Goal: Information Seeking & Learning: Learn about a topic

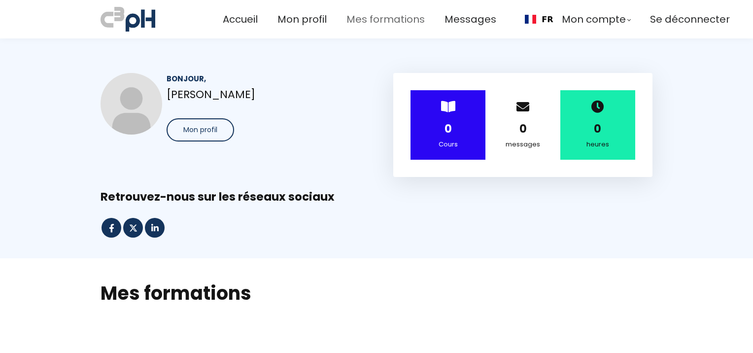
click at [384, 17] on span "Mes formations" at bounding box center [385, 19] width 78 height 16
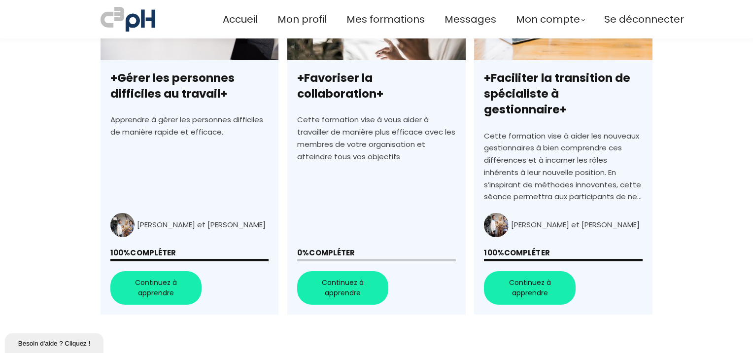
click at [340, 268] on link "+Favoriser la collaboration+" at bounding box center [376, 137] width 178 height 354
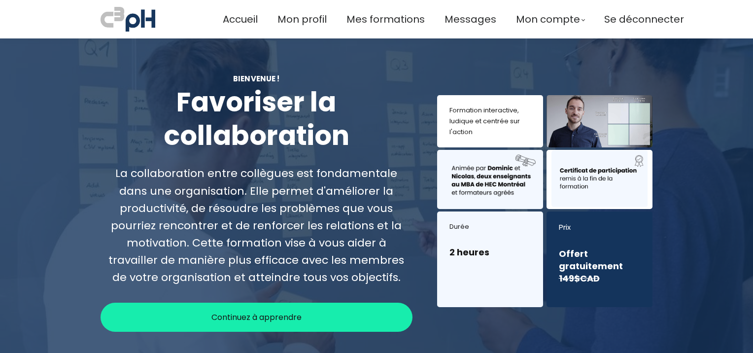
click at [244, 319] on span "Continuez à apprendre" at bounding box center [256, 317] width 90 height 12
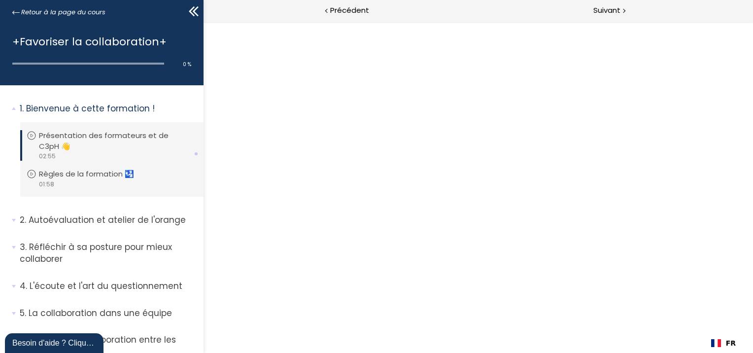
click at [450, 251] on div at bounding box center [477, 187] width 549 height 331
click at [32, 135] on icon at bounding box center [32, 136] width 10 height 10
click at [103, 137] on p "Présentation des formateurs et de C3pH 👋" at bounding box center [117, 141] width 156 height 22
click at [29, 133] on icon at bounding box center [32, 136] width 10 height 10
click at [56, 133] on p "Présentation des formateurs et de C3pH 👋" at bounding box center [117, 141] width 156 height 22
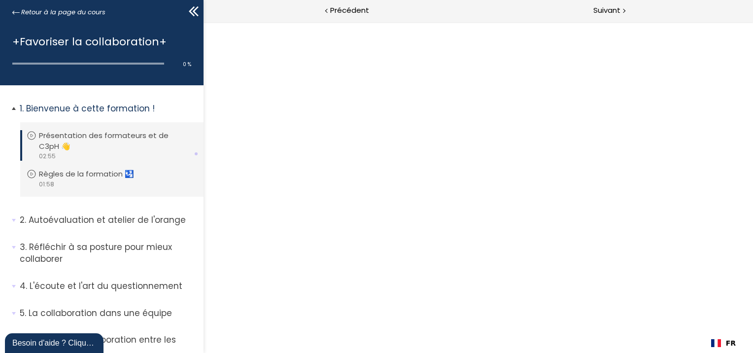
click at [83, 107] on p "Bienvenue à cette formation !" at bounding box center [108, 109] width 176 height 12
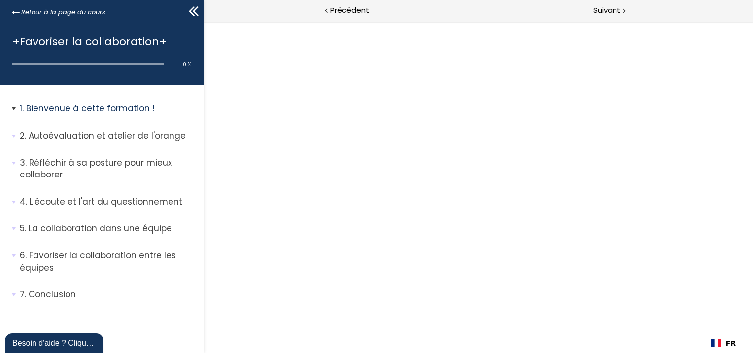
click at [83, 107] on p "Bienvenue à cette formation !" at bounding box center [108, 109] width 176 height 12
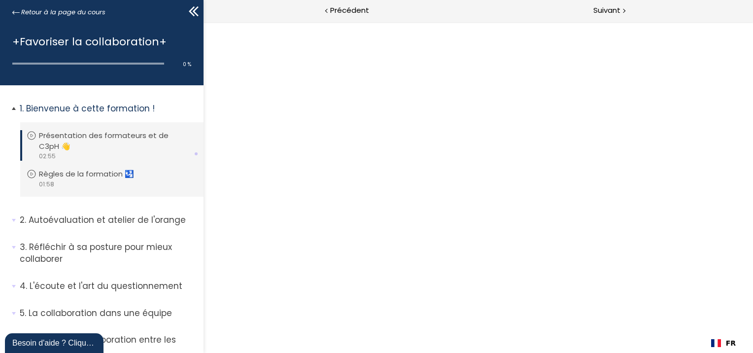
click at [91, 138] on p "Présentation des formateurs et de C3pH 👋" at bounding box center [117, 141] width 156 height 22
click at [89, 9] on span "Retour à la page du cours" at bounding box center [63, 12] width 84 height 11
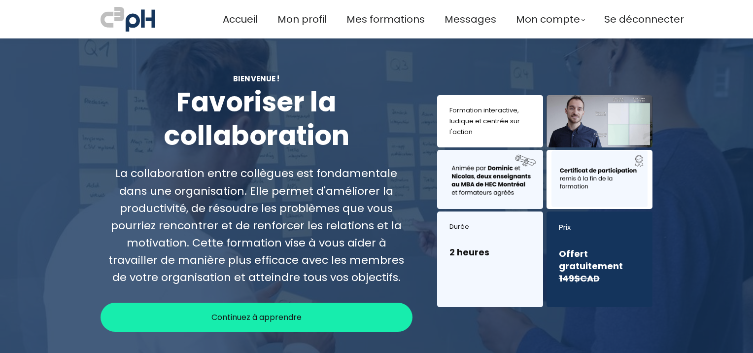
click at [250, 311] on span "Continuez à apprendre" at bounding box center [256, 317] width 90 height 12
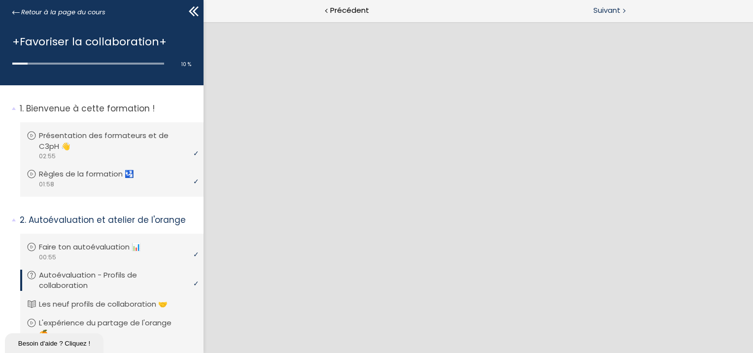
drag, startPoint x: 601, startPoint y: 14, endPoint x: 605, endPoint y: 9, distance: 6.7
click at [599, 9] on span "Suivant" at bounding box center [606, 10] width 27 height 12
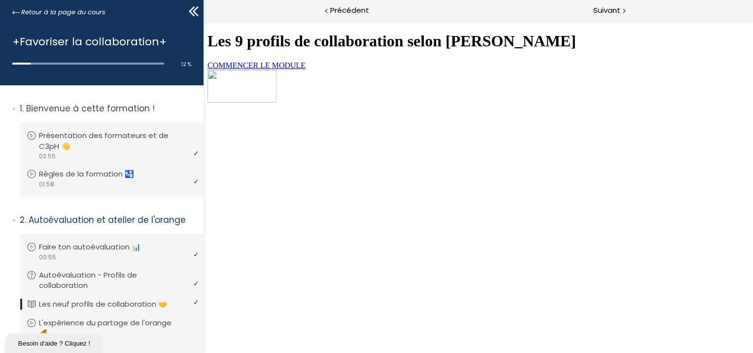
click at [282, 69] on span "COMMENCER LE MODULE" at bounding box center [256, 65] width 98 height 8
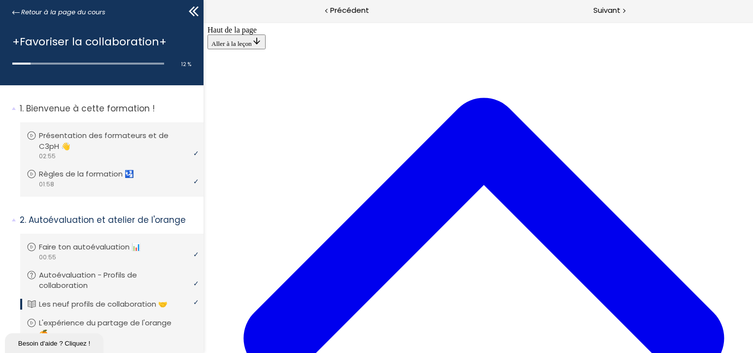
scroll to position [2301, 0]
click at [602, 8] on span "Suivant" at bounding box center [606, 10] width 27 height 12
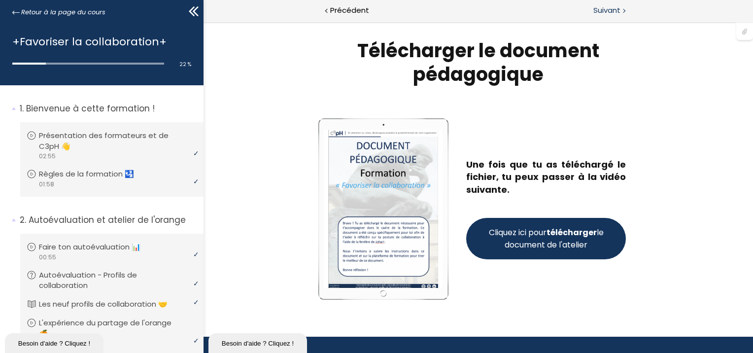
scroll to position [0, 0]
click at [556, 237] on strong "télécharger" at bounding box center [571, 232] width 50 height 11
click at [600, 13] on span "Suivant" at bounding box center [606, 10] width 27 height 12
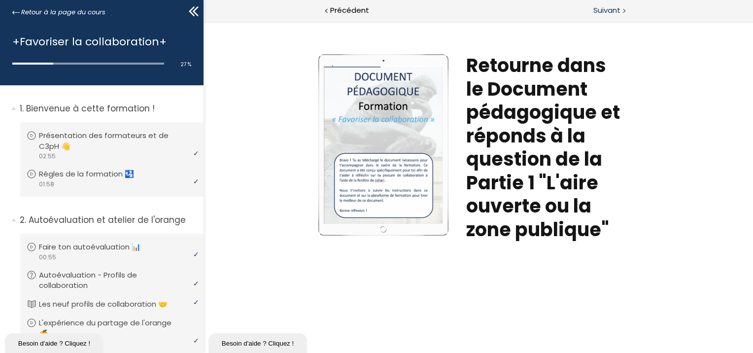
click at [610, 9] on span "Suivant" at bounding box center [606, 10] width 27 height 12
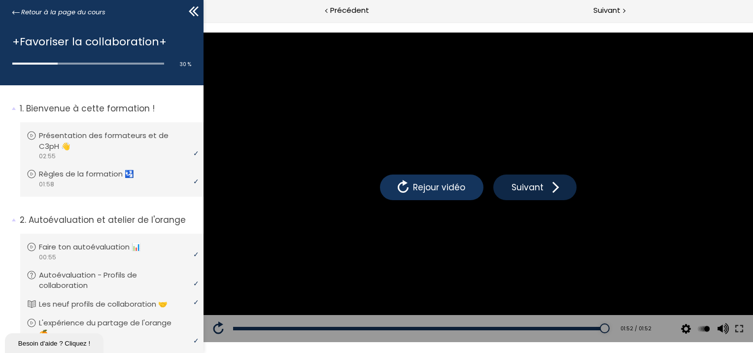
click at [559, 175] on button "Suivant" at bounding box center [534, 187] width 83 height 26
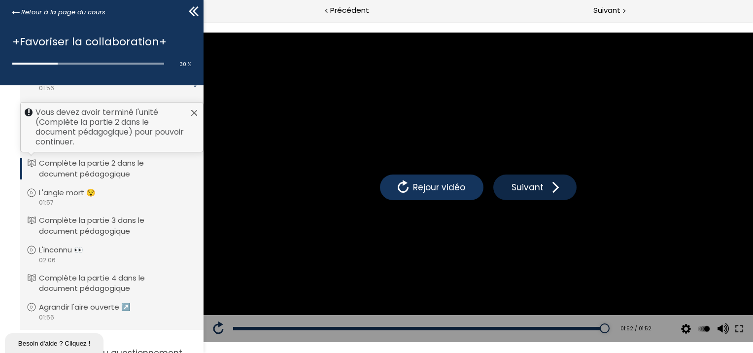
scroll to position [448, 0]
click at [548, 181] on span at bounding box center [553, 187] width 15 height 15
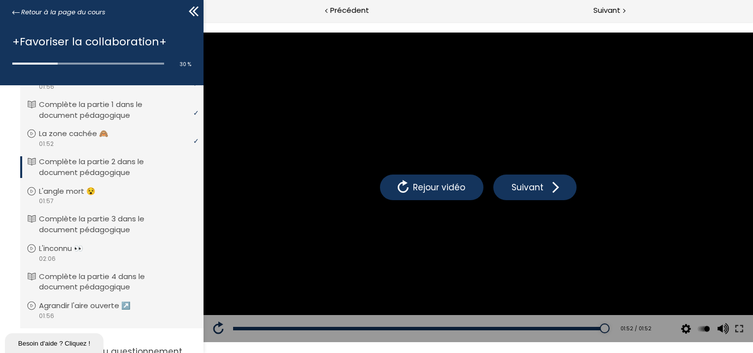
click at [128, 166] on p "Complète la partie 2 dans le document pédagogique" at bounding box center [117, 167] width 156 height 22
click at [50, 168] on p "Complète la partie 2 dans le document pédagogique" at bounding box center [117, 167] width 156 height 22
click at [343, 5] on span "Précédent" at bounding box center [349, 10] width 39 height 12
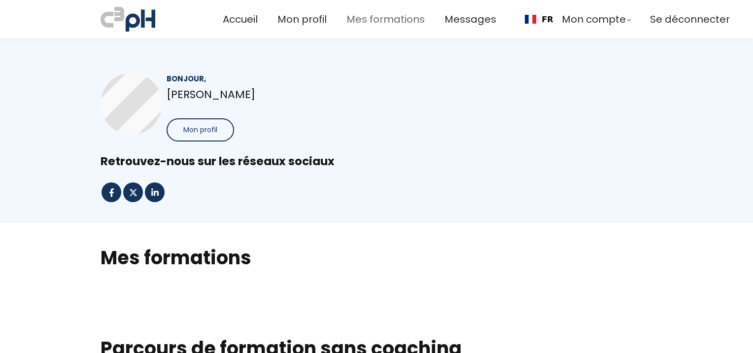
click at [353, 20] on span "Mes formations" at bounding box center [385, 19] width 78 height 16
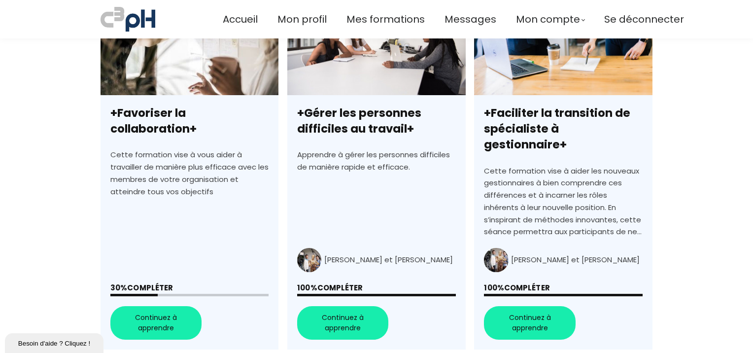
scroll to position [423, 0]
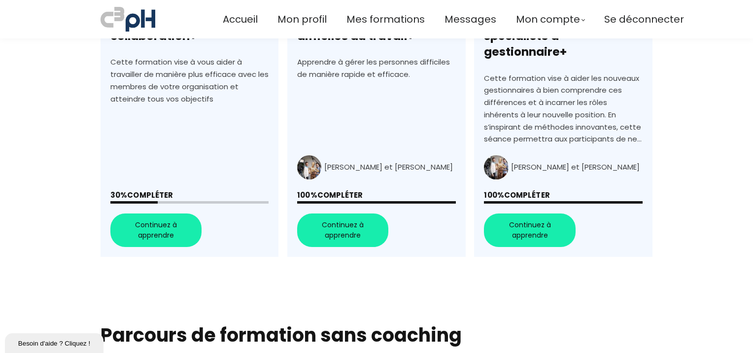
click at [158, 210] on link "+Favoriser la collaboration+" at bounding box center [190, 79] width 178 height 354
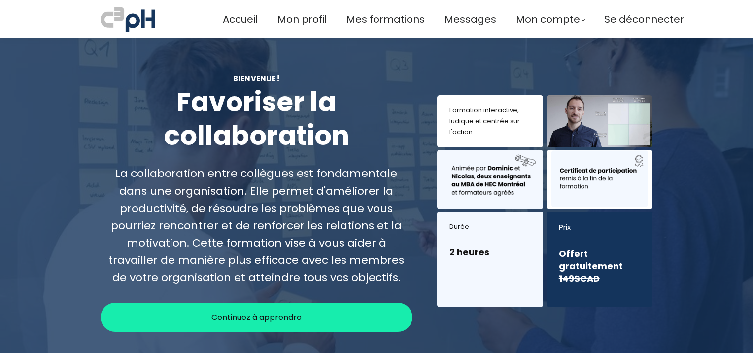
click at [332, 321] on div "Continuez à apprendre" at bounding box center [257, 317] width 312 height 29
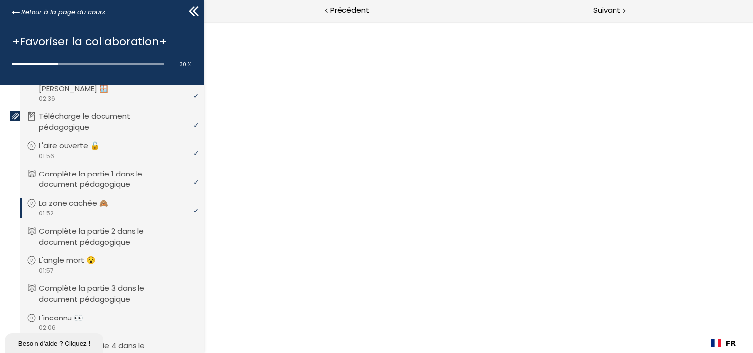
scroll to position [124, 0]
click at [104, 230] on p "Complète la partie 2 dans le document pédagogique" at bounding box center [119, 236] width 156 height 22
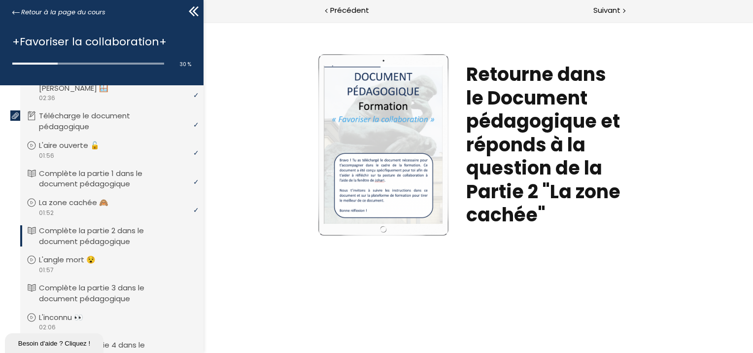
scroll to position [0, 0]
click at [601, 11] on span "Suivant" at bounding box center [606, 10] width 27 height 12
click at [606, 7] on span "Suivant" at bounding box center [606, 10] width 27 height 12
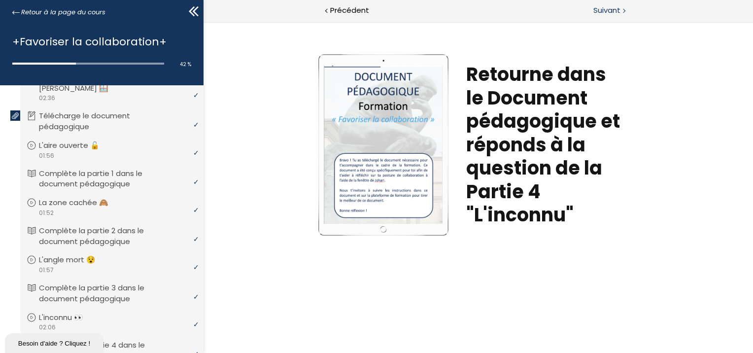
click at [611, 8] on span "Suivant" at bounding box center [606, 10] width 27 height 12
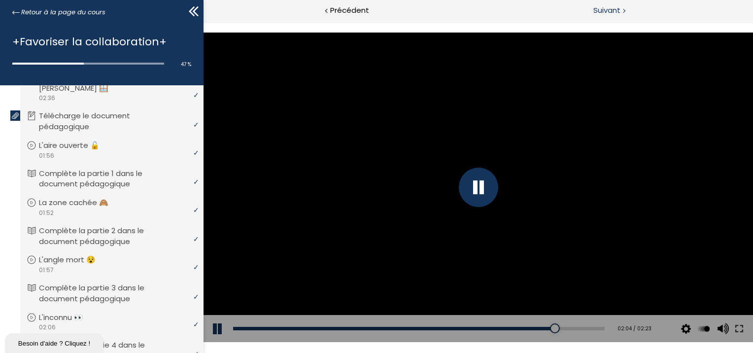
click at [611, 8] on span "Suivant" at bounding box center [606, 10] width 27 height 12
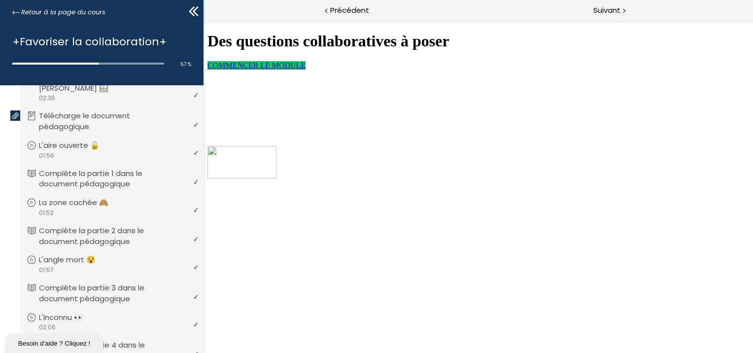
click at [305, 69] on link "COMMENCER LE MODULE" at bounding box center [256, 65] width 98 height 8
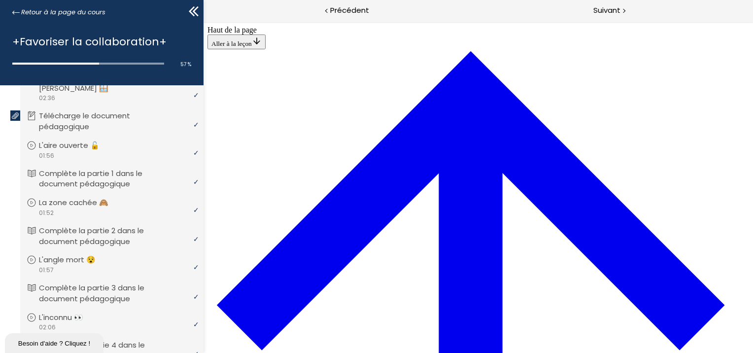
scroll to position [34, 0]
drag, startPoint x: 744, startPoint y: 68, endPoint x: 746, endPoint y: 95, distance: 27.1
click at [612, 14] on span "Suivant" at bounding box center [606, 10] width 27 height 12
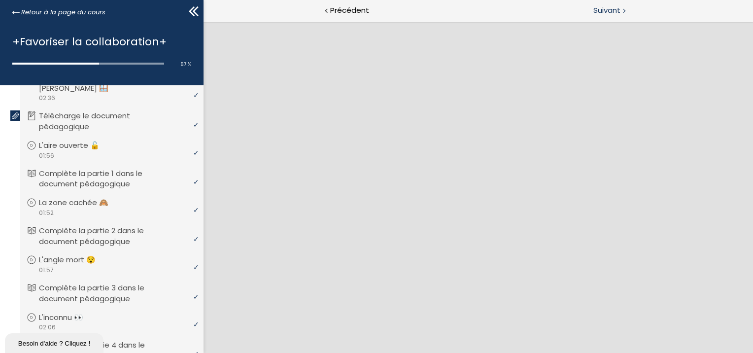
scroll to position [0, 0]
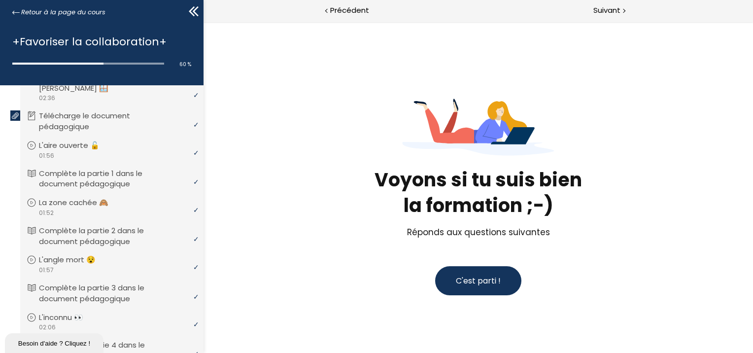
click at [488, 280] on span "C'est parti !" at bounding box center [477, 280] width 45 height 11
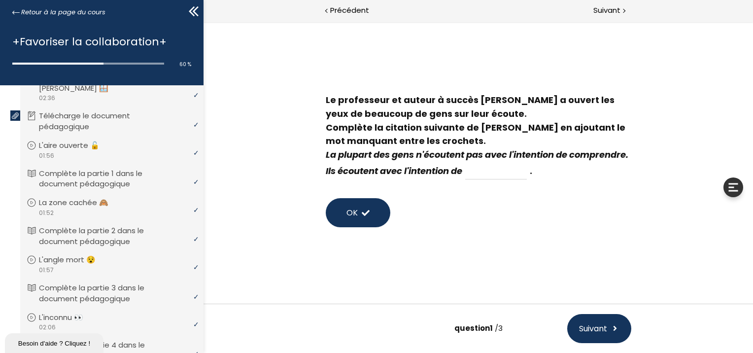
click at [374, 212] on button "OK" at bounding box center [357, 212] width 65 height 29
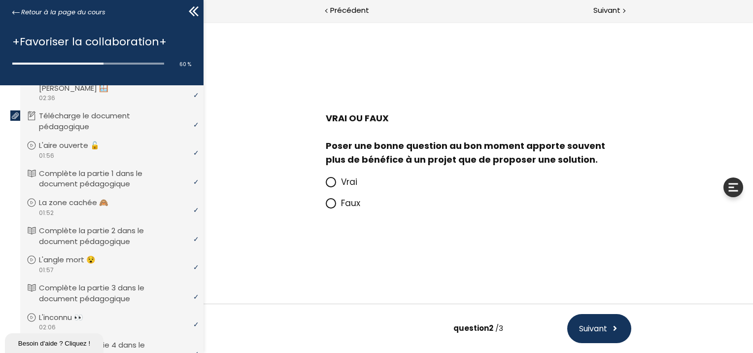
click at [332, 183] on icon at bounding box center [330, 182] width 6 height 6
click at [325, 185] on input "Vrai" at bounding box center [325, 185] width 0 height 0
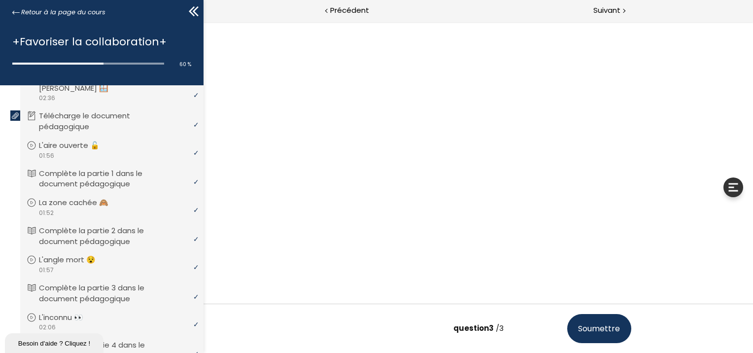
scroll to position [1, 0]
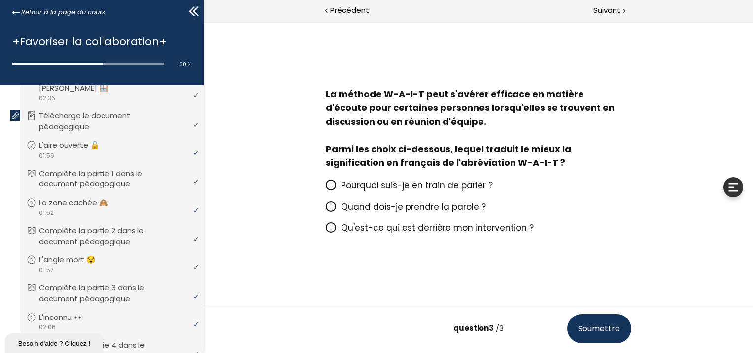
click at [333, 228] on span at bounding box center [332, 228] width 15 height 12
click at [325, 231] on input "Qu'est-ce qui est derrière mon intervention ?" at bounding box center [325, 231] width 0 height 0
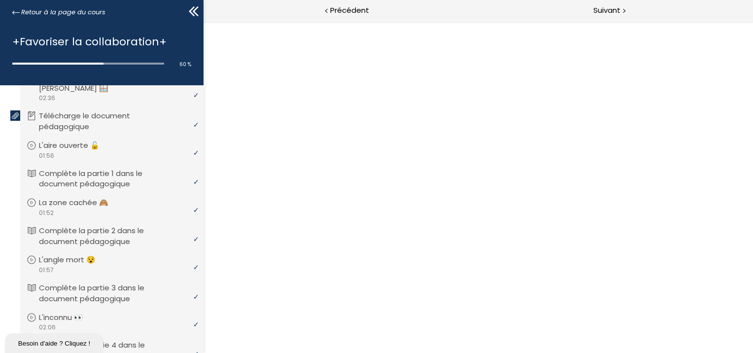
scroll to position [0, 0]
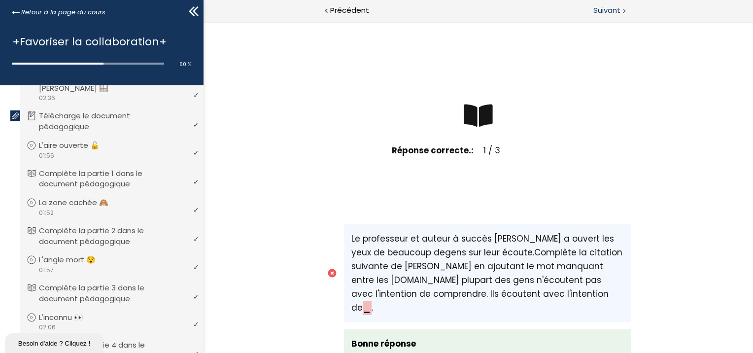
click at [605, 12] on span "Suivant" at bounding box center [606, 10] width 27 height 12
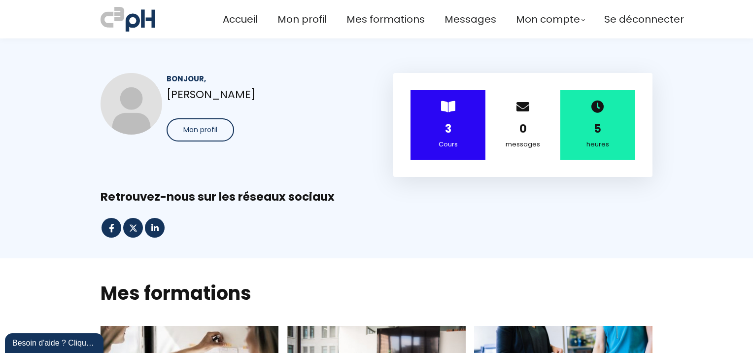
scroll to position [308, 0]
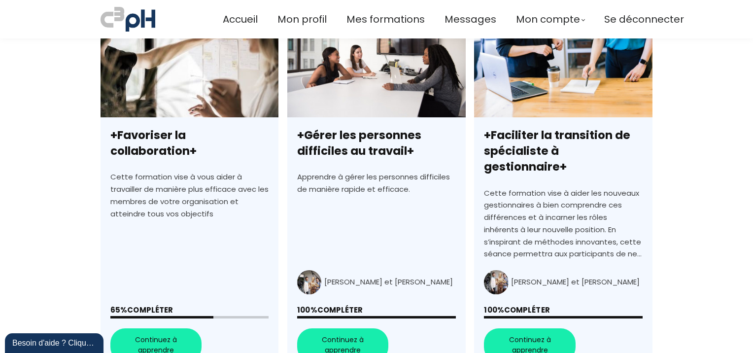
click at [163, 317] on link "+Favoriser la collaboration+" at bounding box center [190, 194] width 178 height 354
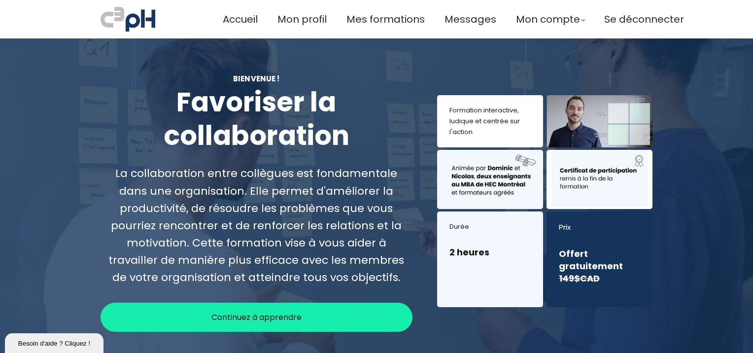
click at [310, 311] on div "Continuez à apprendre" at bounding box center [257, 317] width 312 height 29
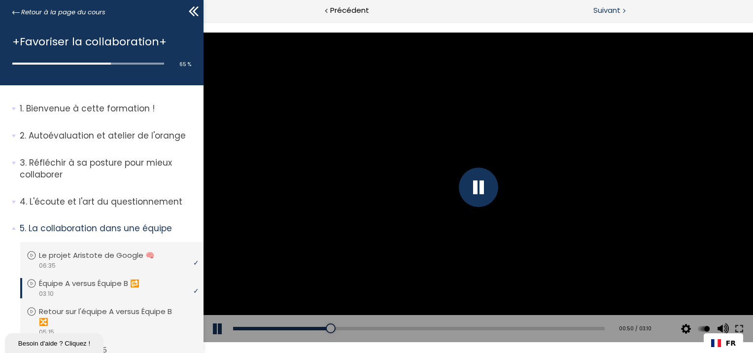
click at [604, 12] on span "Suivant" at bounding box center [606, 10] width 27 height 12
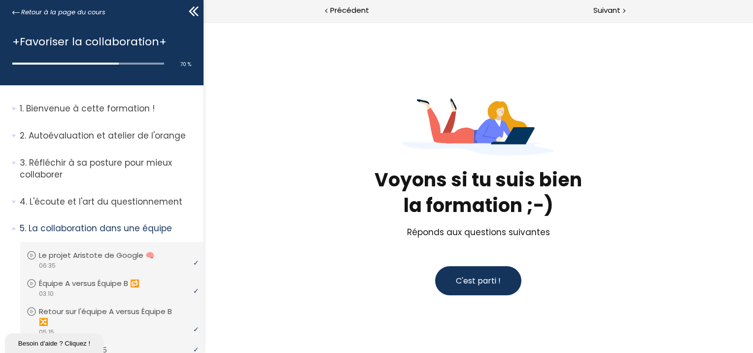
click at [455, 275] on span "C'est parti !" at bounding box center [477, 280] width 45 height 11
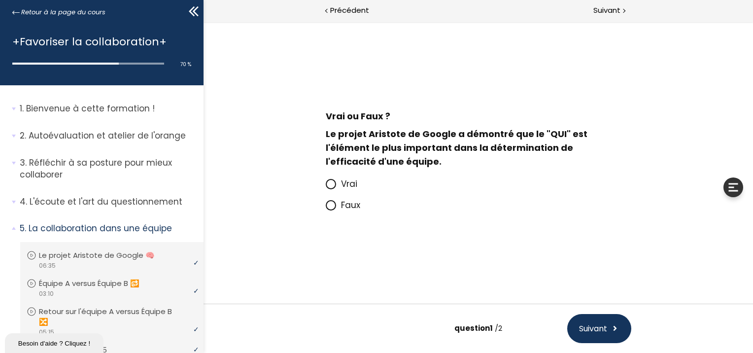
click at [328, 208] on icon at bounding box center [330, 205] width 8 height 8
click at [325, 208] on input "Faux" at bounding box center [325, 208] width 0 height 0
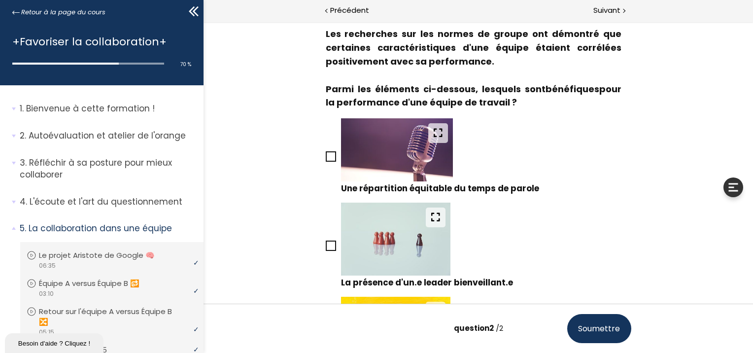
scroll to position [309, 0]
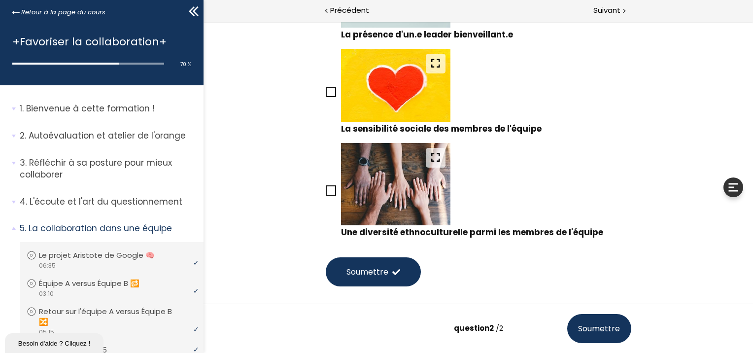
click at [330, 189] on icon at bounding box center [330, 190] width 8 height 8
click at [325, 194] on input "Une diversité ethnoculturelle parmi les membres de l'équipe" at bounding box center [325, 194] width 0 height 0
click at [366, 265] on button "Soumettre" at bounding box center [372, 271] width 95 height 29
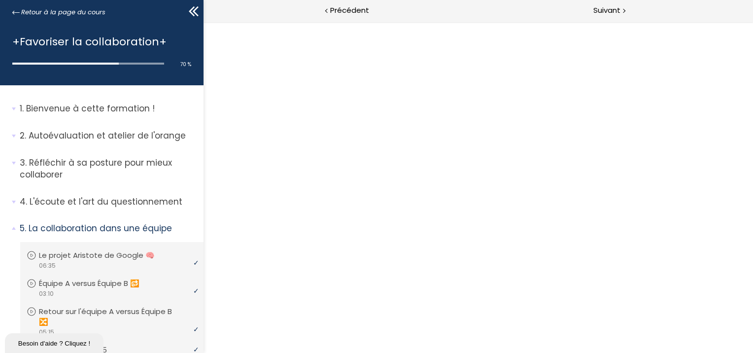
scroll to position [0, 0]
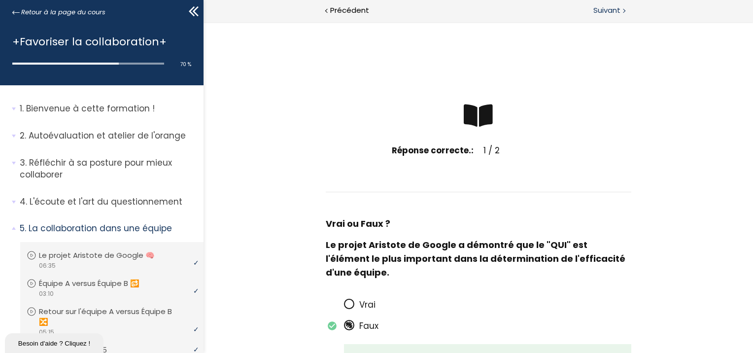
click at [615, 8] on span "Suivant" at bounding box center [606, 10] width 27 height 12
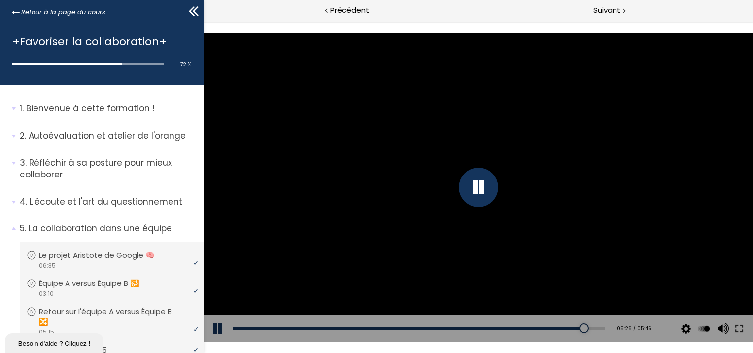
click at [655, 223] on div at bounding box center [477, 187] width 549 height 309
click at [467, 189] on div at bounding box center [477, 187] width 39 height 39
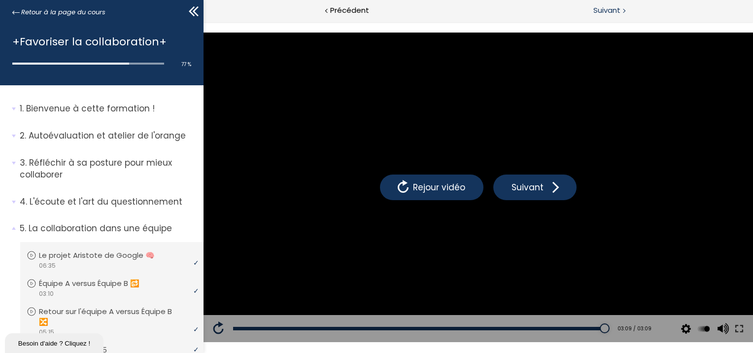
click at [597, 11] on span "Suivant" at bounding box center [606, 10] width 27 height 12
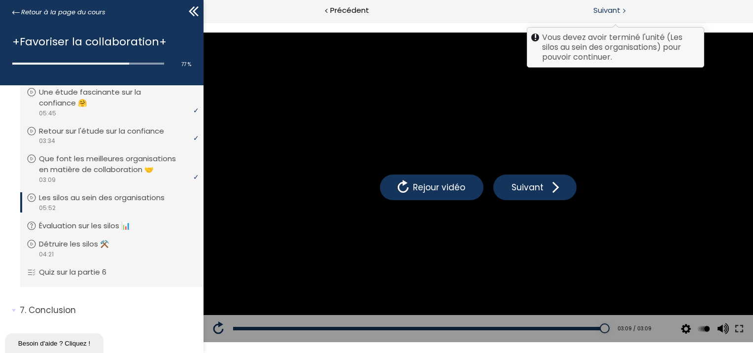
scroll to position [349, 0]
click at [71, 193] on p "Les silos au sein des organisations" at bounding box center [109, 195] width 140 height 11
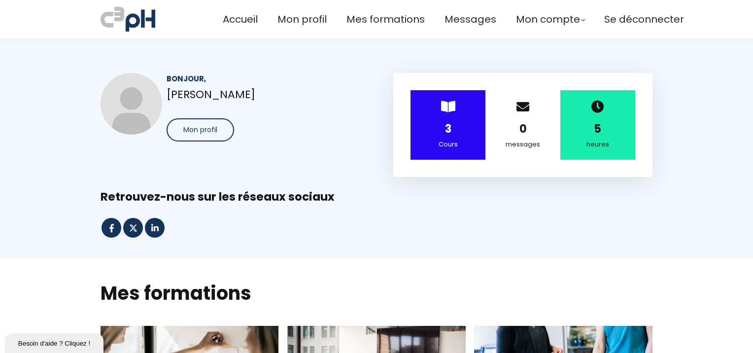
scroll to position [308, 0]
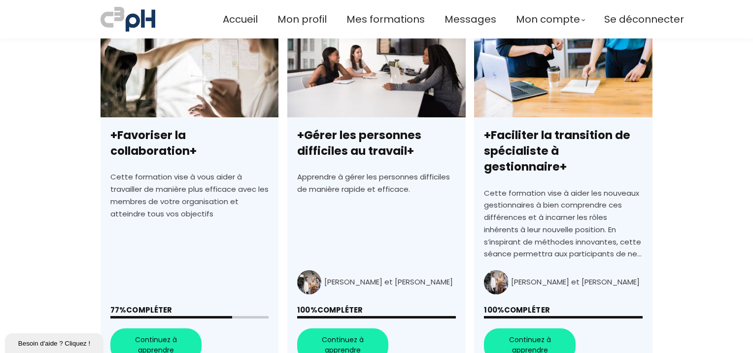
click at [172, 326] on link "+Favoriser la collaboration+" at bounding box center [190, 194] width 178 height 354
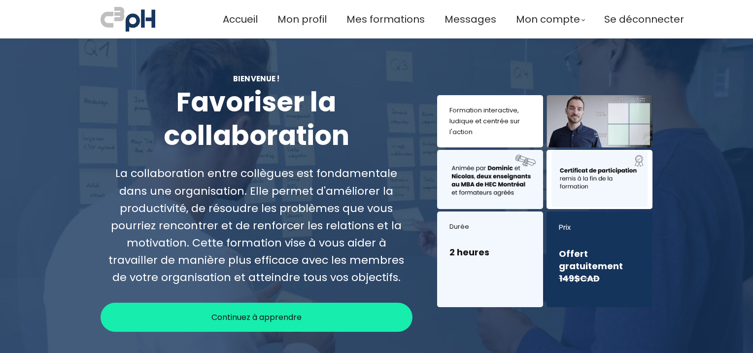
click at [338, 310] on div "Continuez à apprendre" at bounding box center [257, 317] width 312 height 29
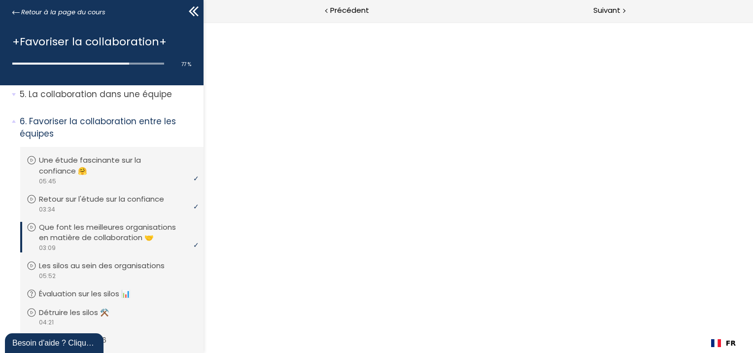
scroll to position [216, 0]
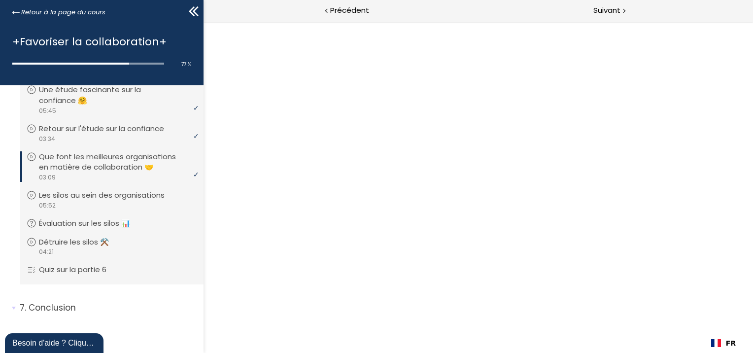
drag, startPoint x: 0, startPoint y: 227, endPoint x: 0, endPoint y: 309, distance: 82.8
click at [47, 201] on span "05:52" at bounding box center [46, 205] width 17 height 9
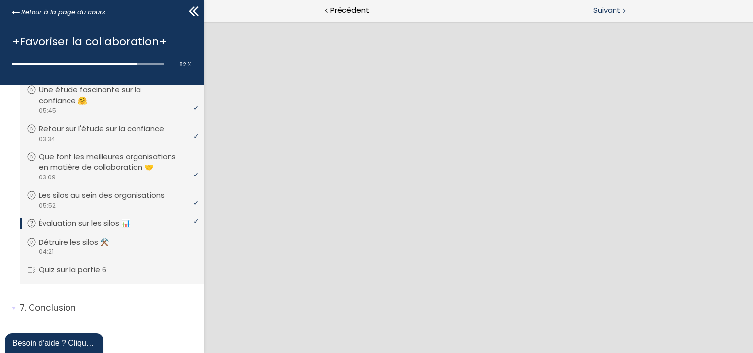
click at [605, 10] on span "Suivant" at bounding box center [606, 10] width 27 height 12
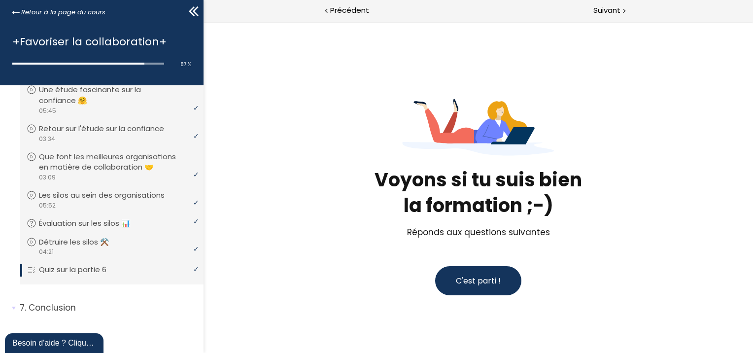
click at [458, 268] on button "C'est parti !" at bounding box center [478, 280] width 86 height 29
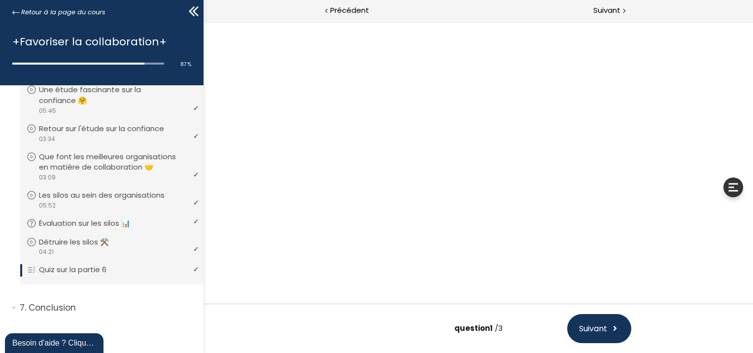
scroll to position [49, 0]
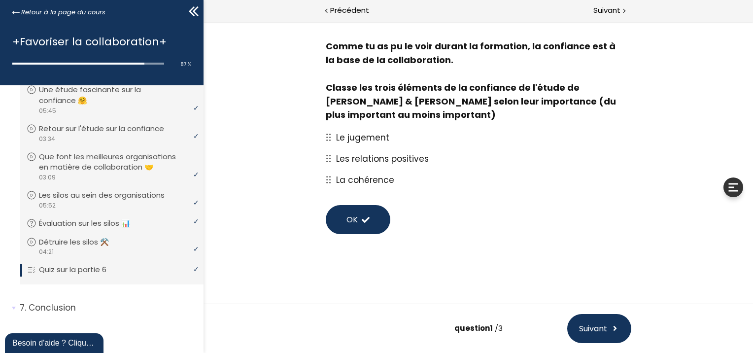
click at [365, 217] on span at bounding box center [365, 220] width 8 height 8
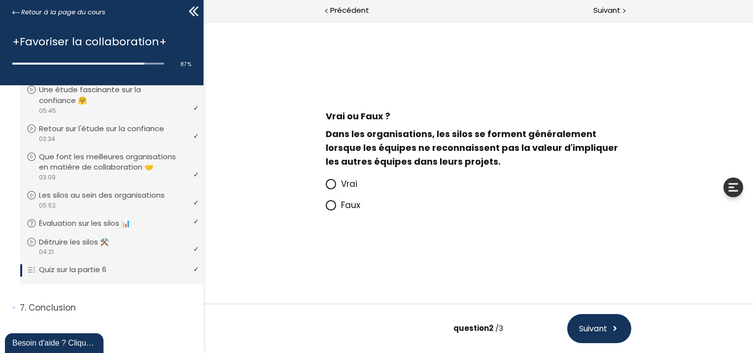
scroll to position [0, 0]
click at [328, 185] on icon at bounding box center [330, 184] width 8 height 8
click at [325, 187] on input "Vrai" at bounding box center [325, 187] width 0 height 0
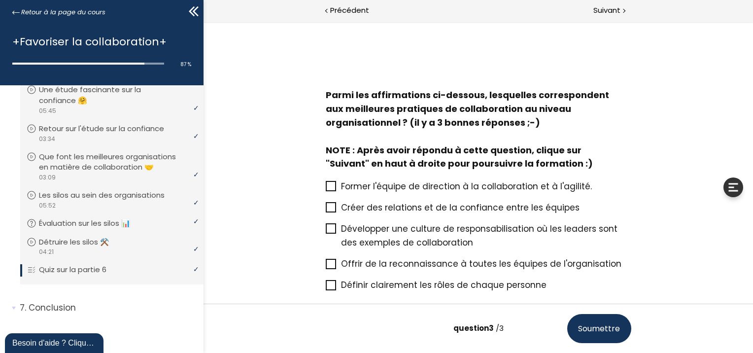
scroll to position [61, 0]
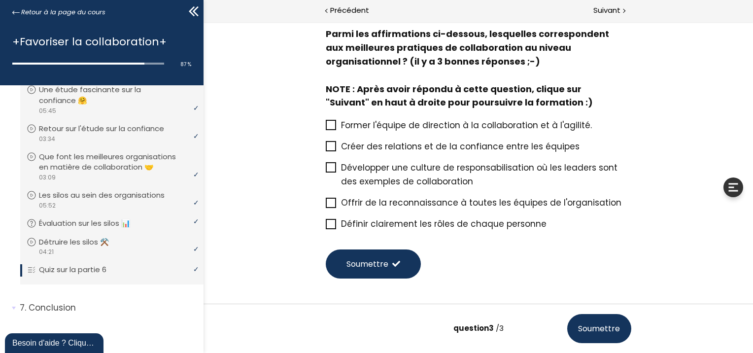
click at [327, 222] on icon at bounding box center [331, 224] width 8 height 8
click at [325, 227] on input "Définir clairement les rôles de chaque personne" at bounding box center [325, 227] width 0 height 0
click at [329, 143] on icon at bounding box center [331, 146] width 8 height 8
click at [325, 149] on input "Créer des relations et de la confiance entre les équipes" at bounding box center [325, 149] width 0 height 0
click at [327, 169] on icon at bounding box center [331, 168] width 8 height 8
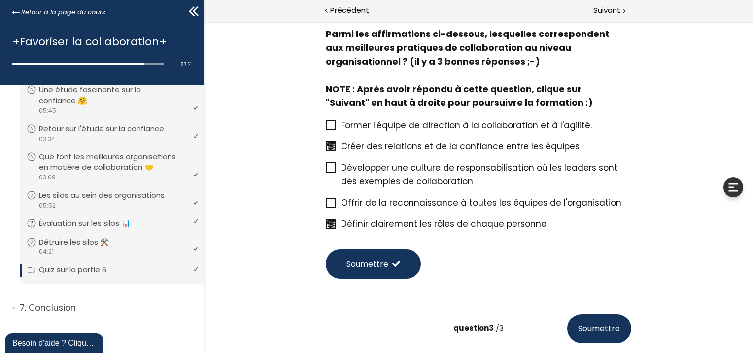
click at [325, 171] on input "Développer une culture de responsabilisation où les leaders sont des exemples d…" at bounding box center [325, 171] width 0 height 0
click at [591, 330] on span "Soumettre" at bounding box center [599, 328] width 42 height 12
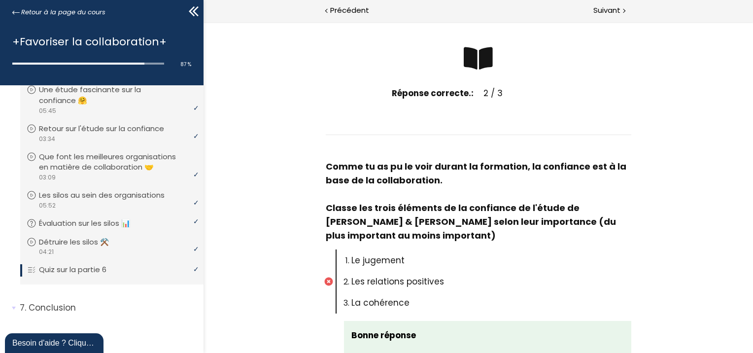
scroll to position [0, 0]
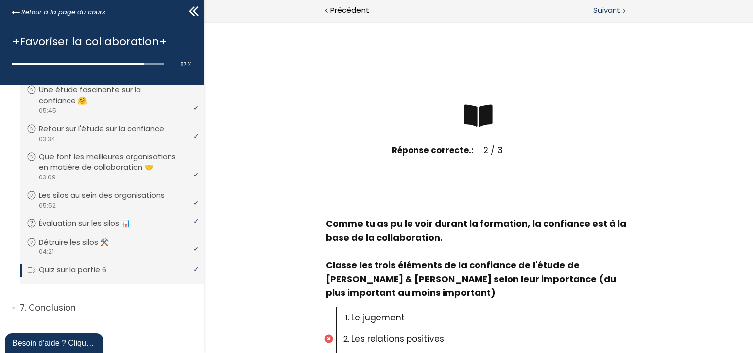
click at [617, 14] on span "Suivant" at bounding box center [606, 10] width 27 height 12
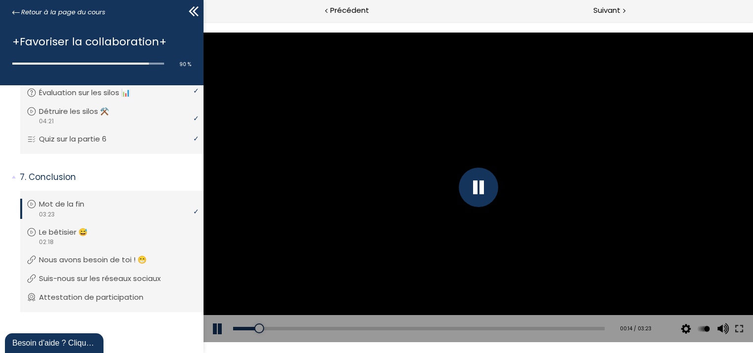
scroll to position [347, 0]
click at [602, 8] on span "Suivant" at bounding box center [606, 10] width 27 height 12
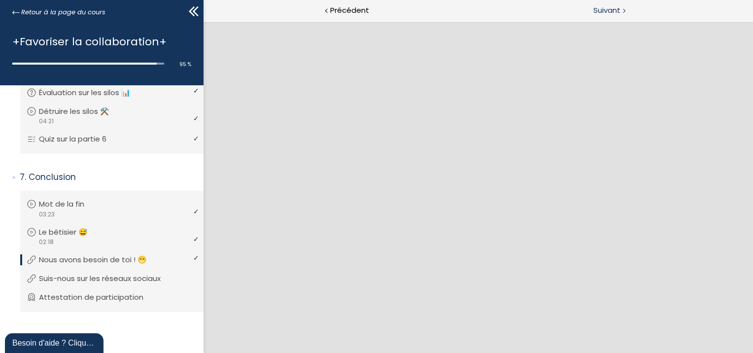
click at [605, 13] on span "Suivant" at bounding box center [606, 10] width 27 height 12
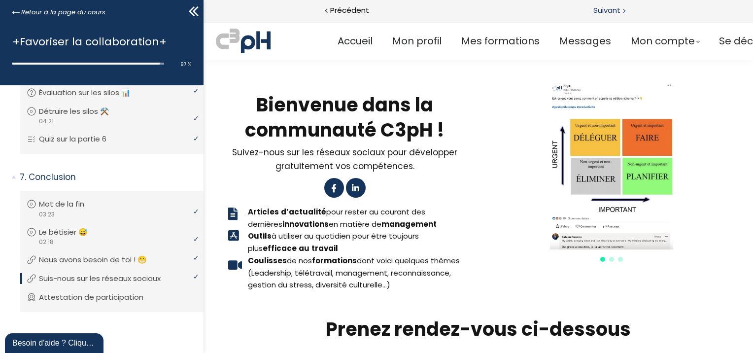
click at [606, 13] on span "Suivant" at bounding box center [606, 10] width 27 height 12
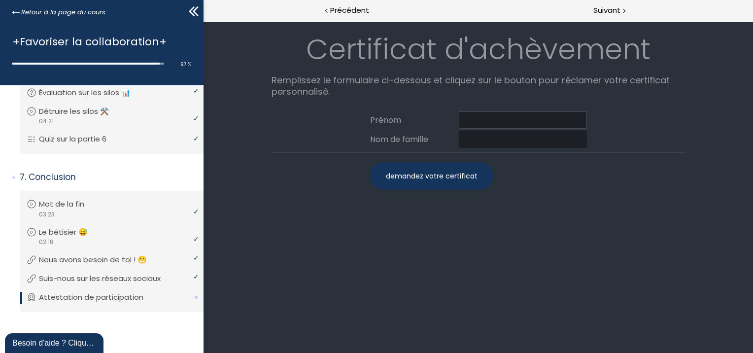
click at [474, 117] on input at bounding box center [522, 119] width 128 height 17
type input "Nancy"
type input "Duchaine"
click at [445, 171] on div "demandez votre certificat" at bounding box center [431, 176] width 123 height 28
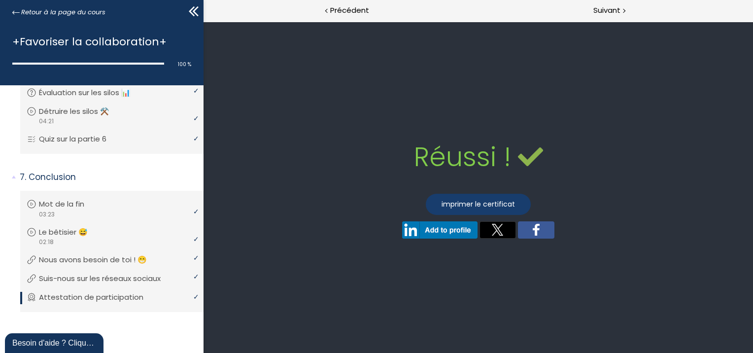
click at [464, 201] on link "imprimer le certificat" at bounding box center [477, 204] width 105 height 21
